Goal: Transaction & Acquisition: Purchase product/service

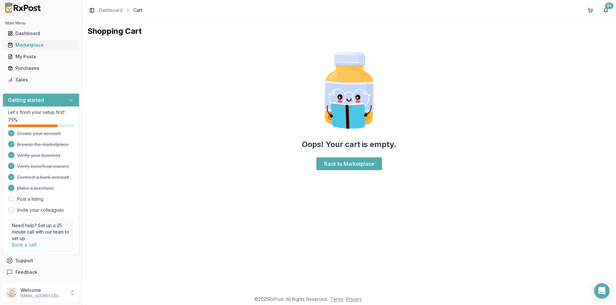
click at [27, 44] on div "Marketplace" at bounding box center [41, 45] width 67 height 6
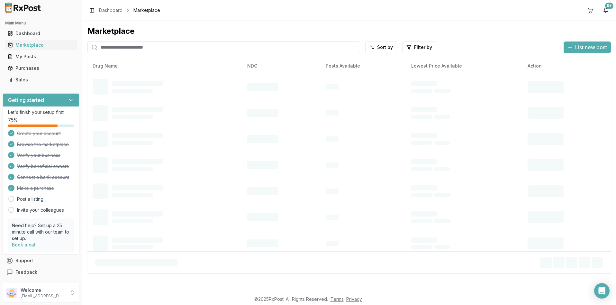
click at [122, 49] on input "search" at bounding box center [223, 47] width 273 height 12
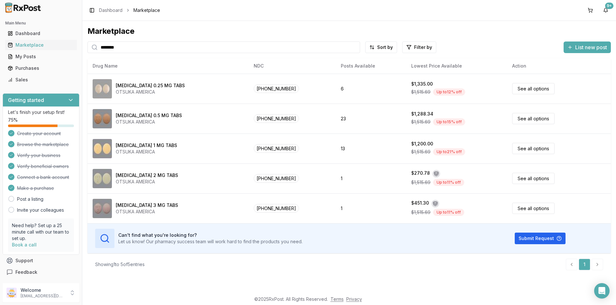
type input "*******"
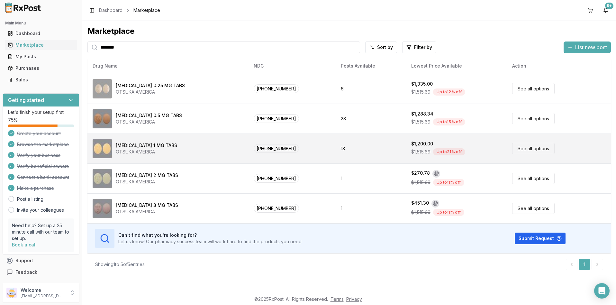
click at [522, 149] on link "See all options" at bounding box center [533, 148] width 42 height 11
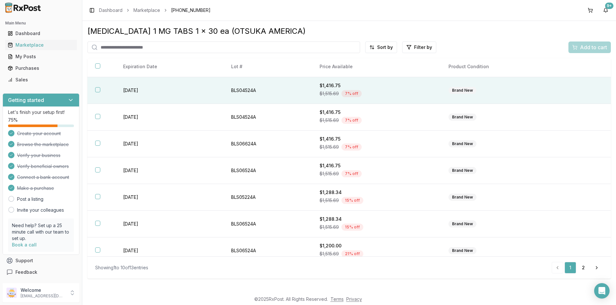
scroll to position [86, 0]
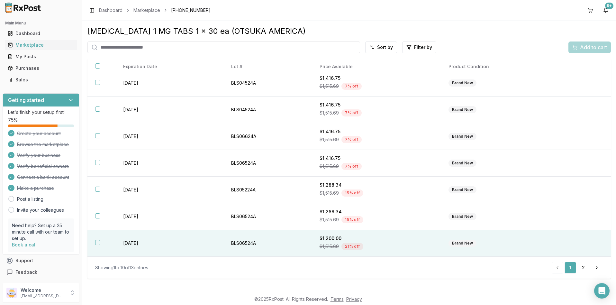
click at [97, 241] on button "button" at bounding box center [97, 242] width 5 height 5
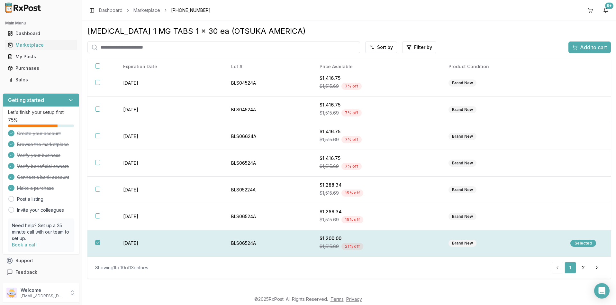
click at [581, 242] on div "Selected" at bounding box center [583, 242] width 26 height 7
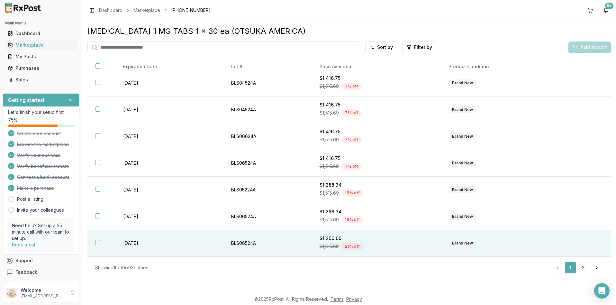
click at [98, 242] on button "button" at bounding box center [97, 242] width 5 height 5
click at [594, 48] on span "Add to cart" at bounding box center [593, 47] width 27 height 8
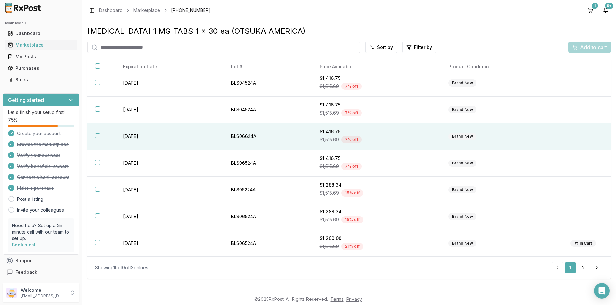
scroll to position [0, 0]
